Goal: Manage account settings

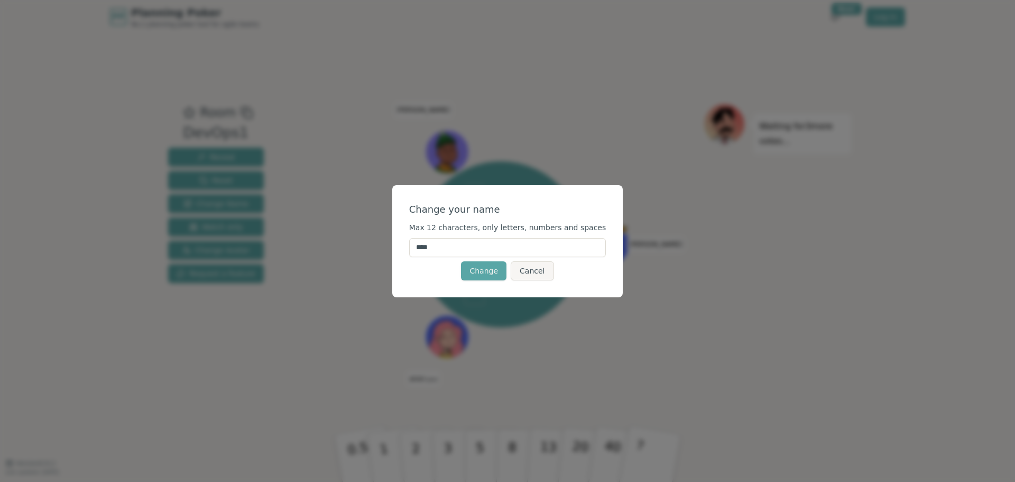
click at [465, 247] on input "****" at bounding box center [507, 247] width 197 height 19
type input "******"
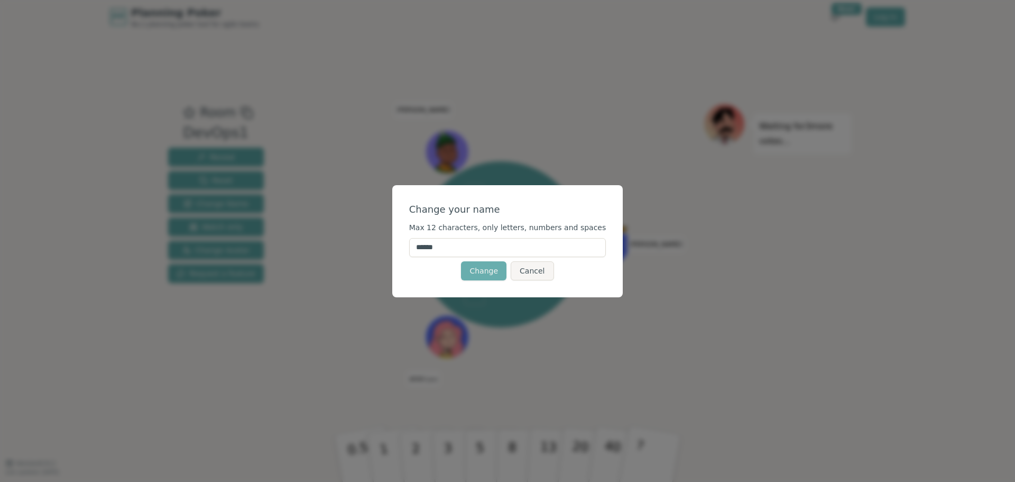
click at [493, 273] on button "Change" at bounding box center [483, 270] width 45 height 19
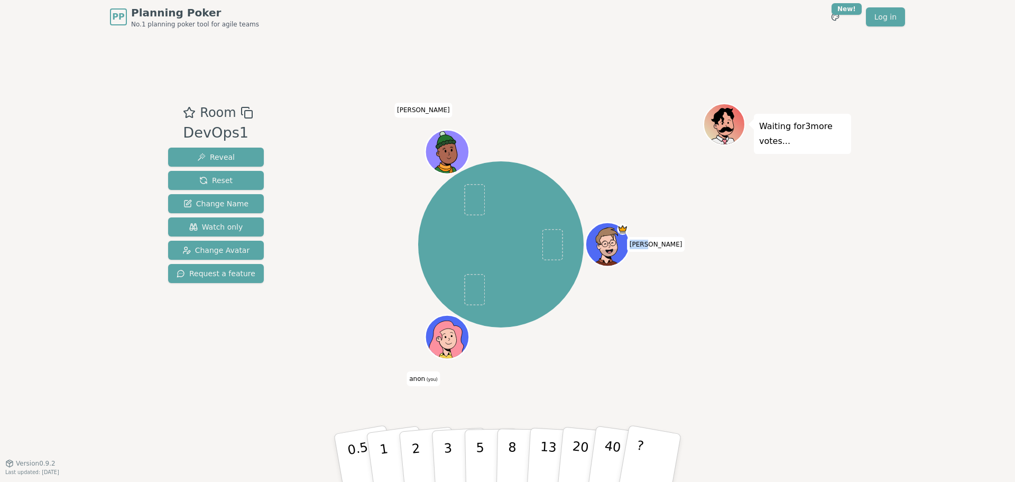
click at [493, 273] on div "[PERSON_NAME] anon (you) [PERSON_NAME]" at bounding box center [500, 243] width 165 height 165
click at [210, 224] on span "Watch only" at bounding box center [216, 226] width 54 height 11
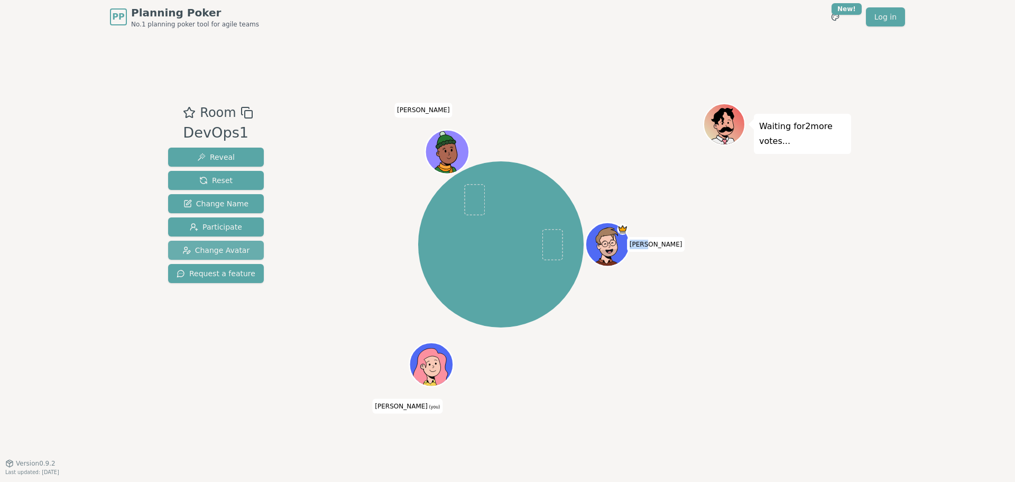
click at [204, 249] on span "Change Avatar" at bounding box center [216, 250] width 68 height 11
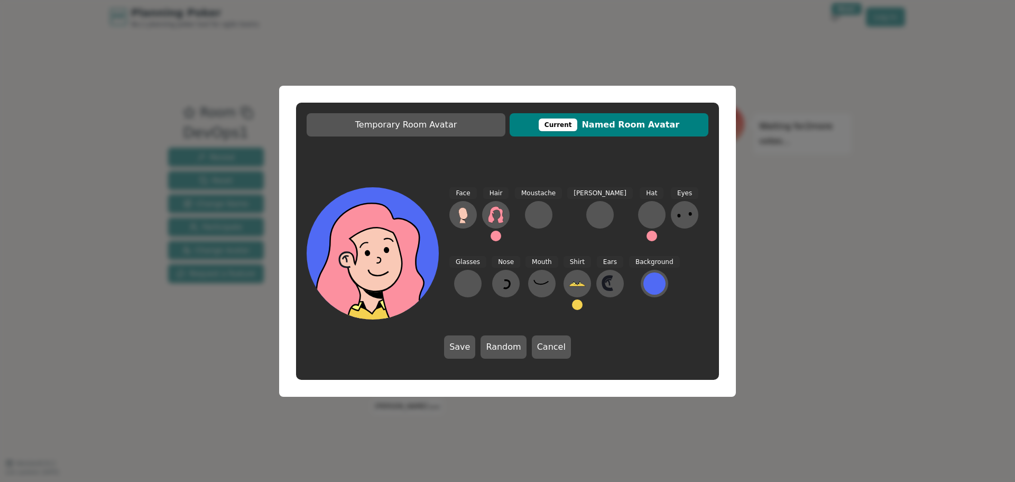
click at [631, 125] on span "Current Named Room Avatar" at bounding box center [609, 124] width 188 height 13
click at [462, 214] on icon at bounding box center [462, 213] width 9 height 12
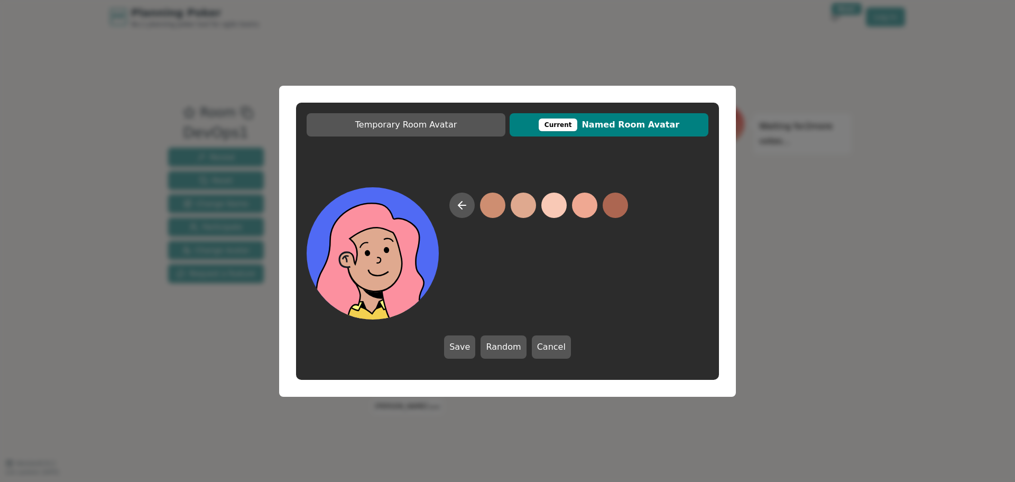
click at [529, 201] on button at bounding box center [523, 204] width 25 height 25
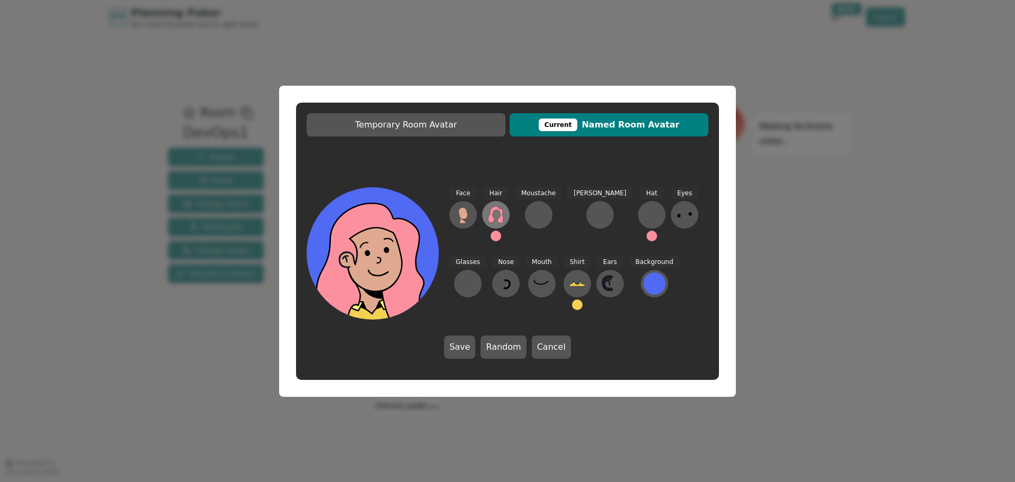
click at [507, 215] on button at bounding box center [495, 214] width 27 height 27
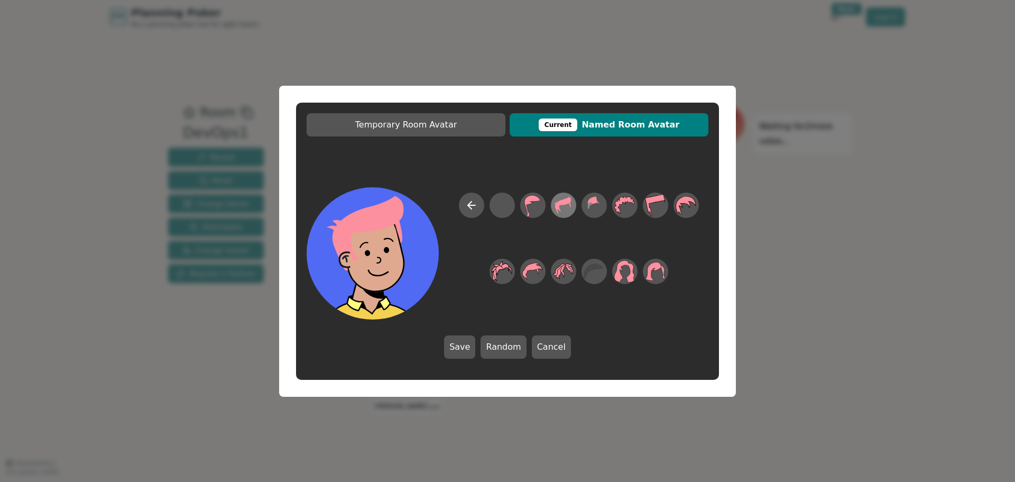
click at [564, 211] on icon at bounding box center [563, 205] width 21 height 24
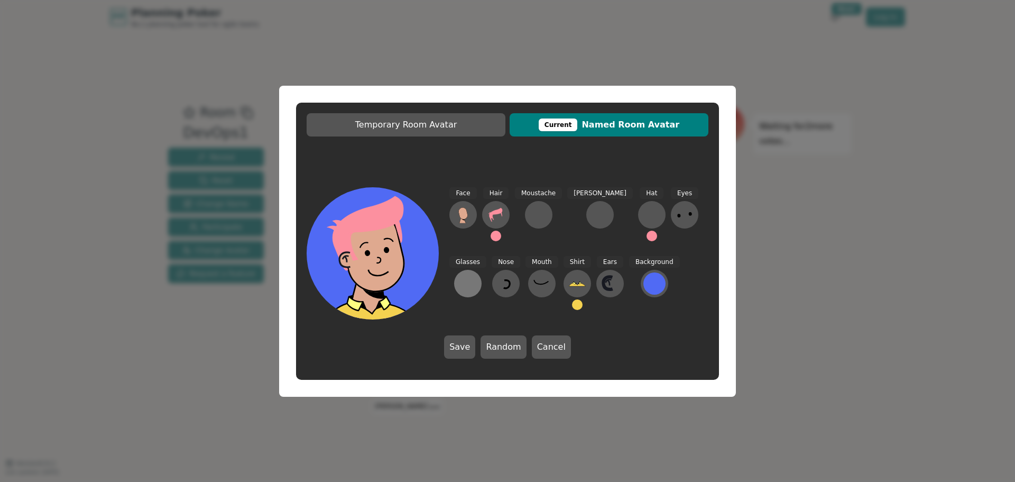
click at [476, 275] on div at bounding box center [467, 283] width 17 height 17
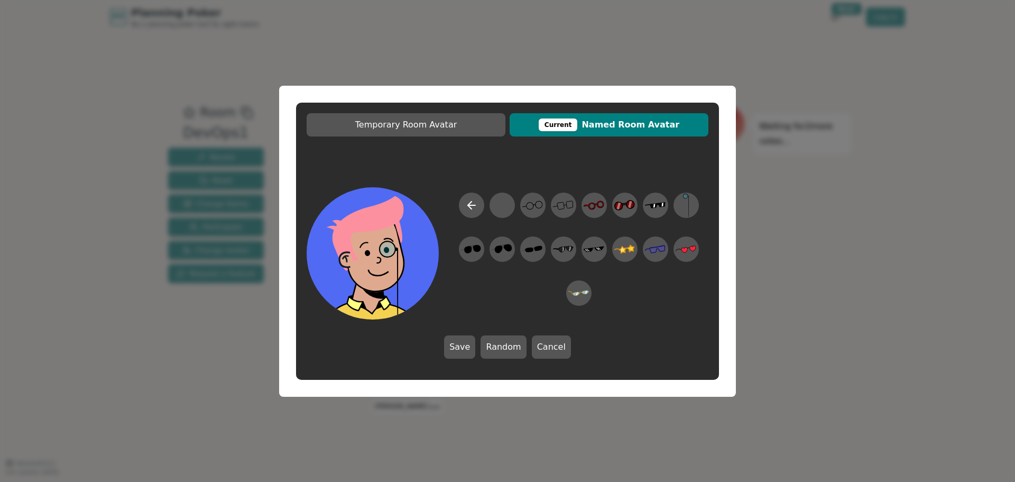
click at [676, 211] on icon at bounding box center [686, 205] width 21 height 24
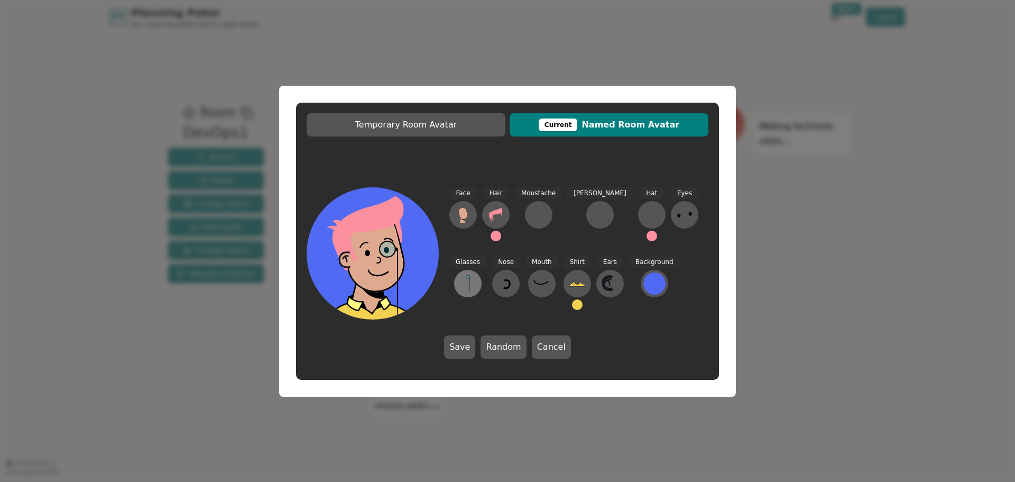
click at [476, 275] on icon at bounding box center [467, 283] width 17 height 17
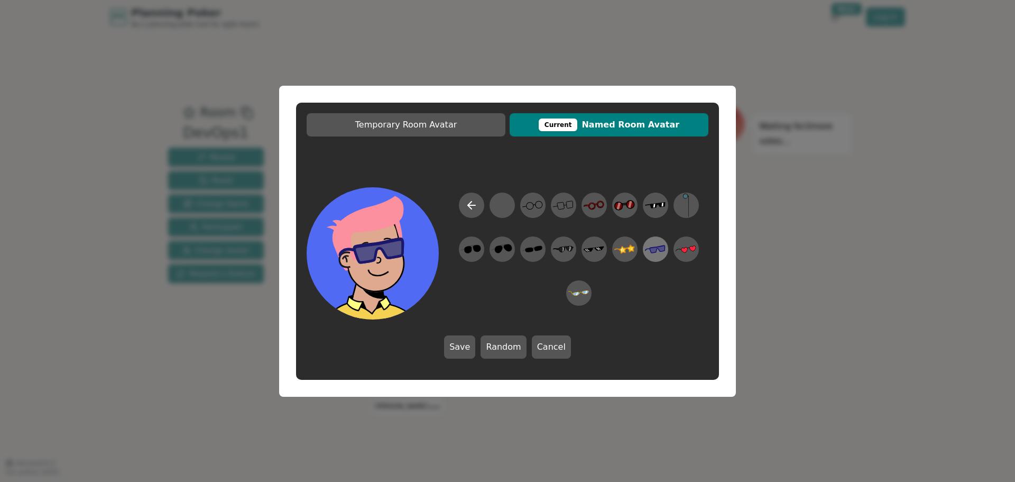
click at [651, 248] on icon at bounding box center [655, 249] width 21 height 8
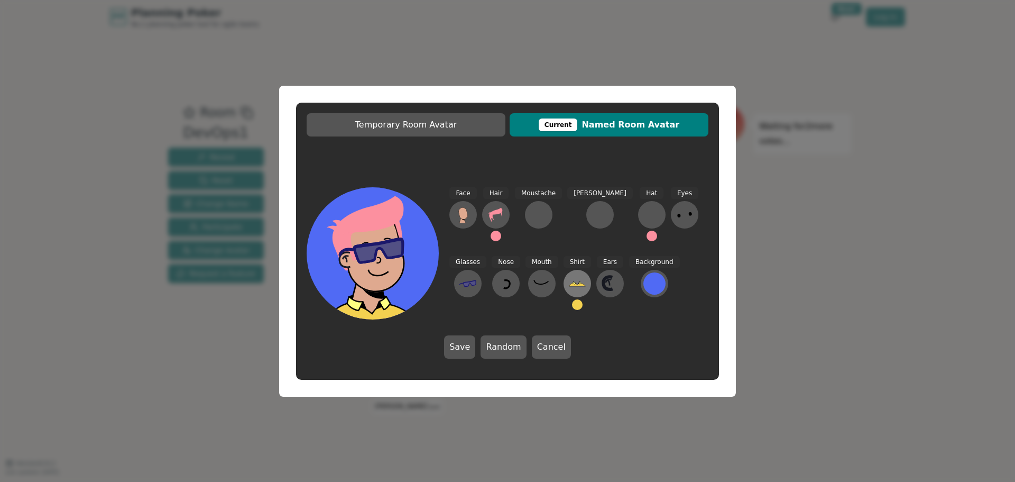
click at [569, 279] on icon at bounding box center [577, 283] width 17 height 17
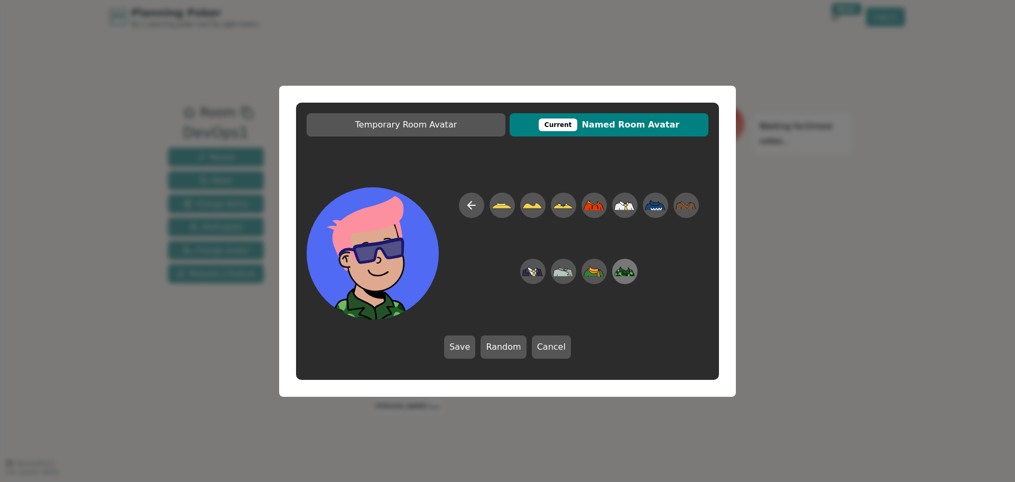
click at [627, 276] on icon at bounding box center [624, 271] width 21 height 24
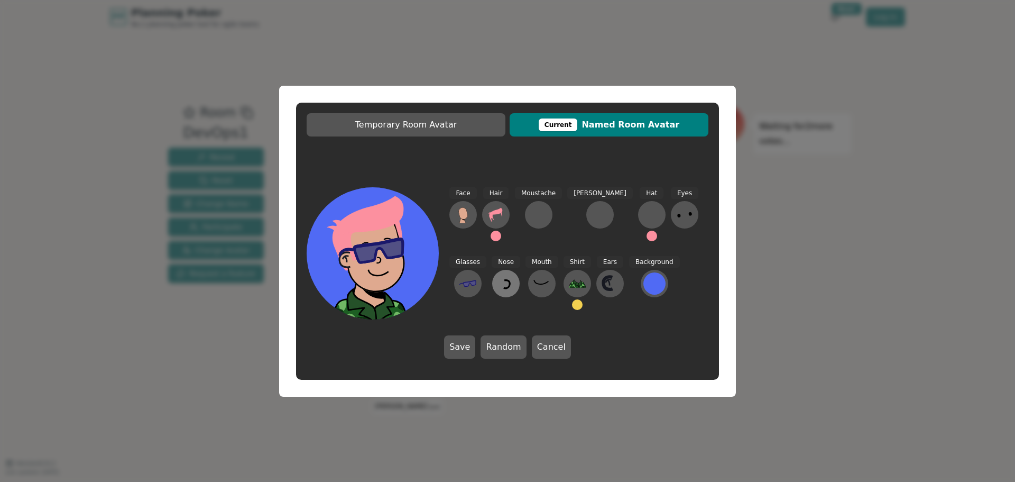
click at [497, 285] on icon at bounding box center [505, 283] width 17 height 17
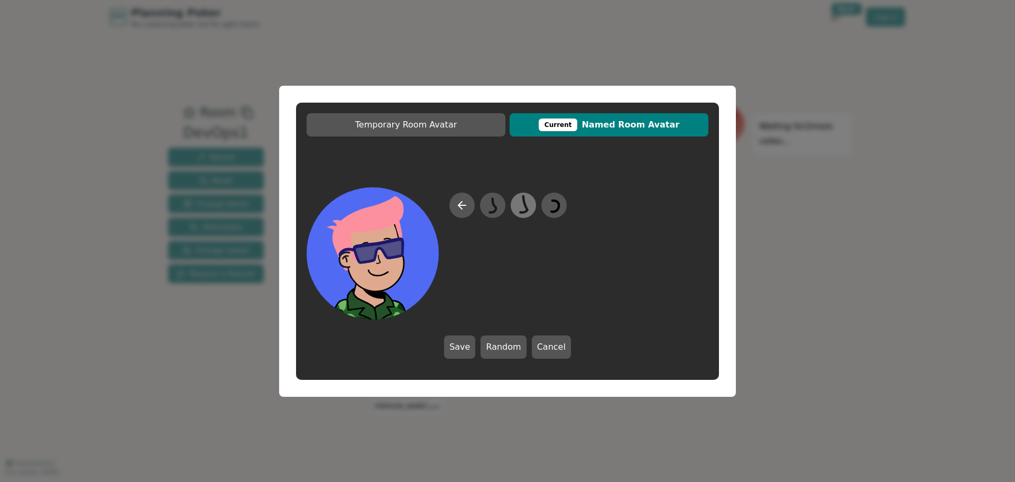
click at [523, 205] on icon at bounding box center [523, 205] width 21 height 24
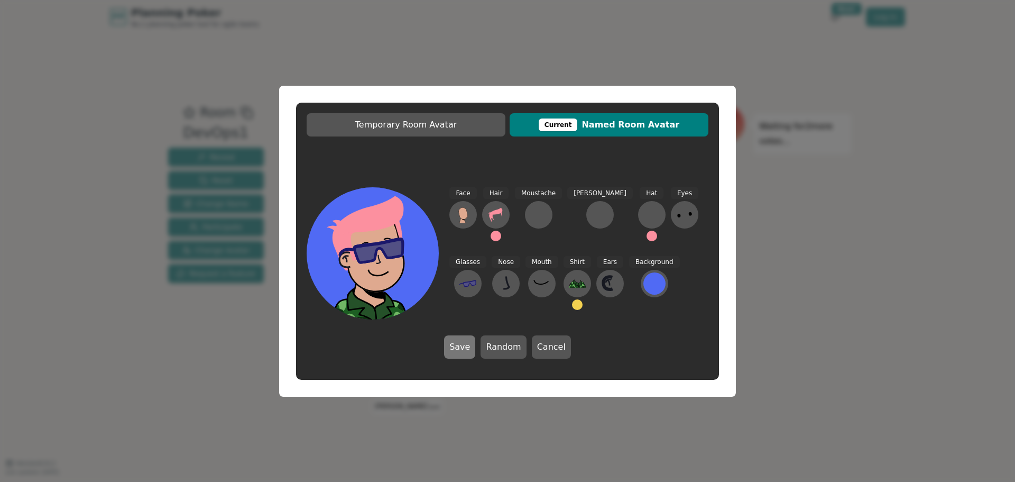
click at [459, 347] on button "Save" at bounding box center [459, 346] width 31 height 23
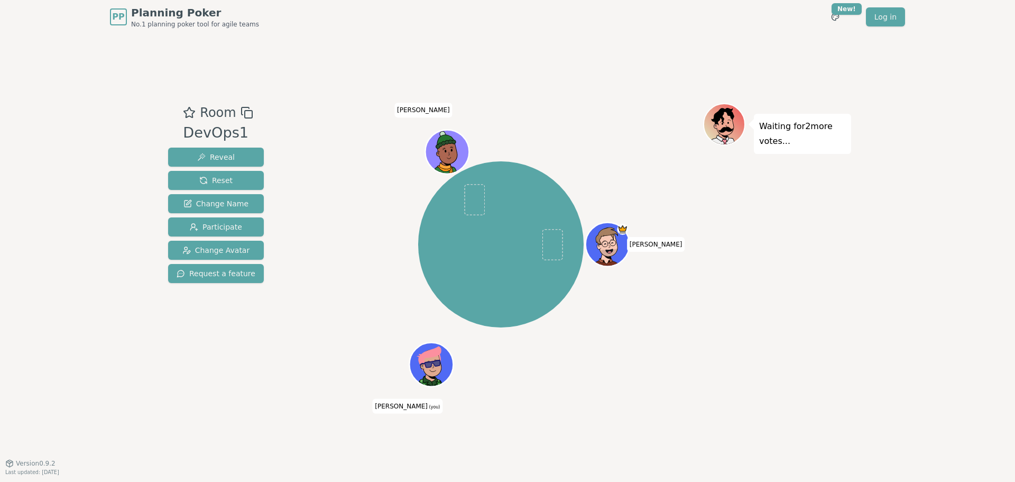
click at [538, 381] on div "[PERSON_NAME] (you) [PERSON_NAME]" at bounding box center [501, 248] width 404 height 291
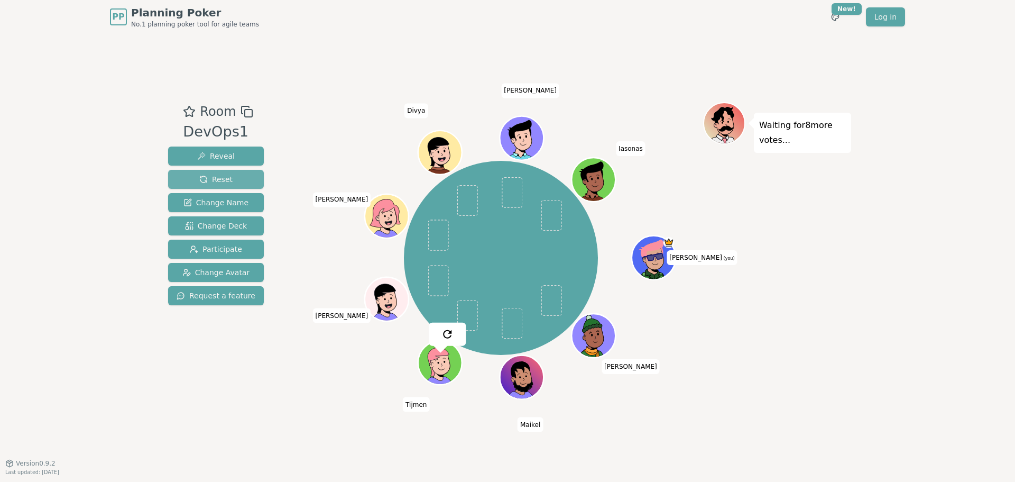
click at [212, 176] on span "Reset" at bounding box center [215, 179] width 33 height 11
